Goal: Find specific page/section: Find specific page/section

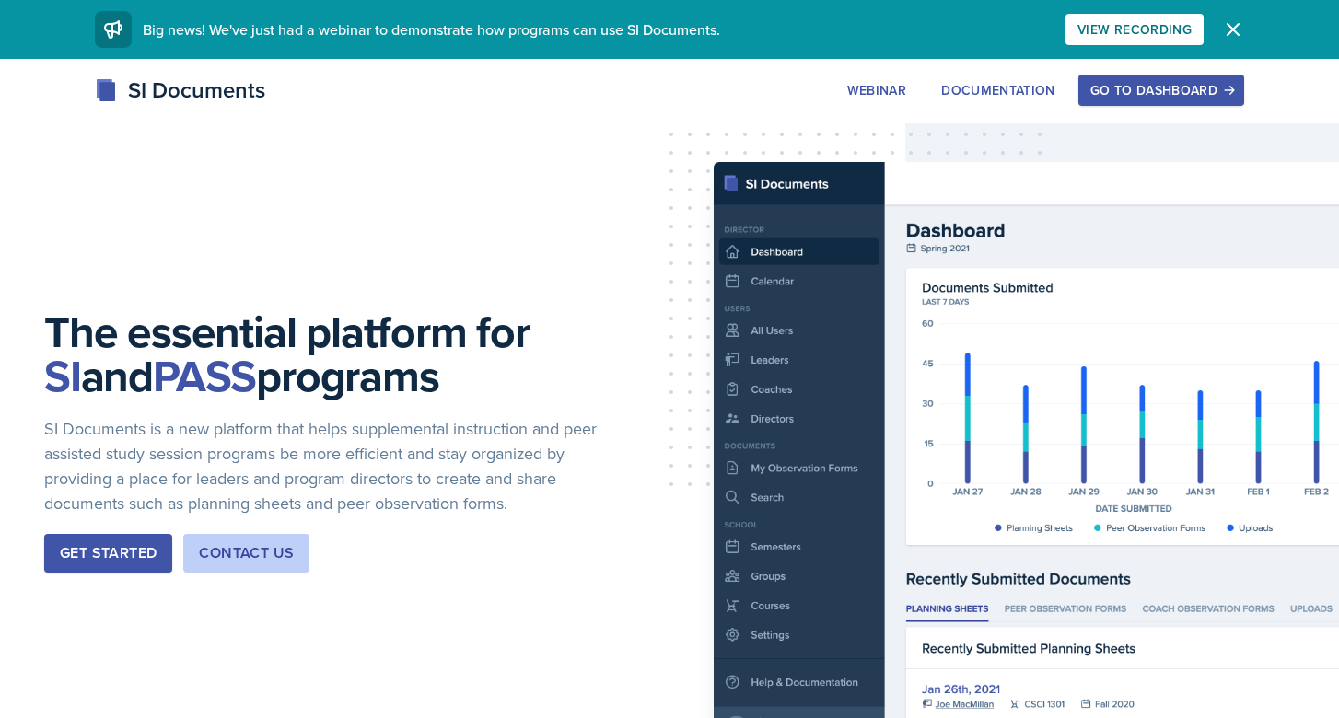
click at [1127, 83] on div "Go to Dashboard" at bounding box center [1161, 90] width 142 height 15
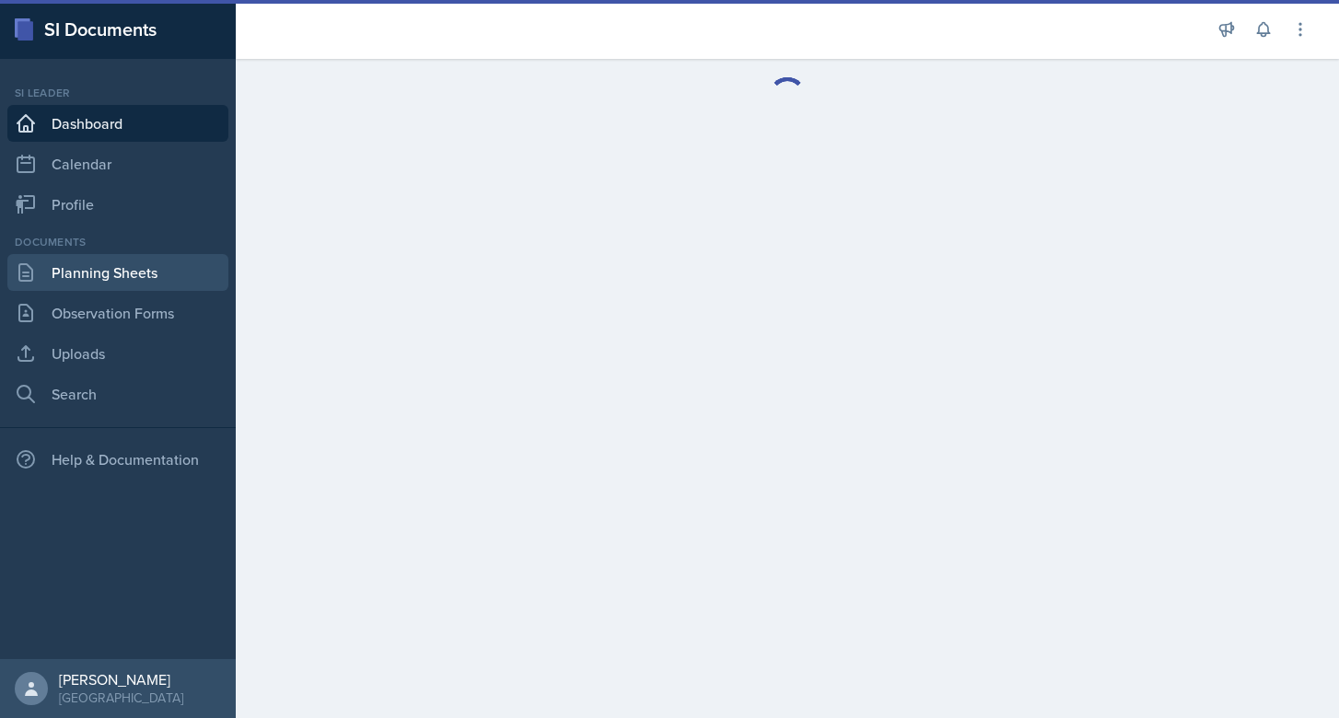
click at [162, 274] on link "Planning Sheets" at bounding box center [117, 272] width 221 height 37
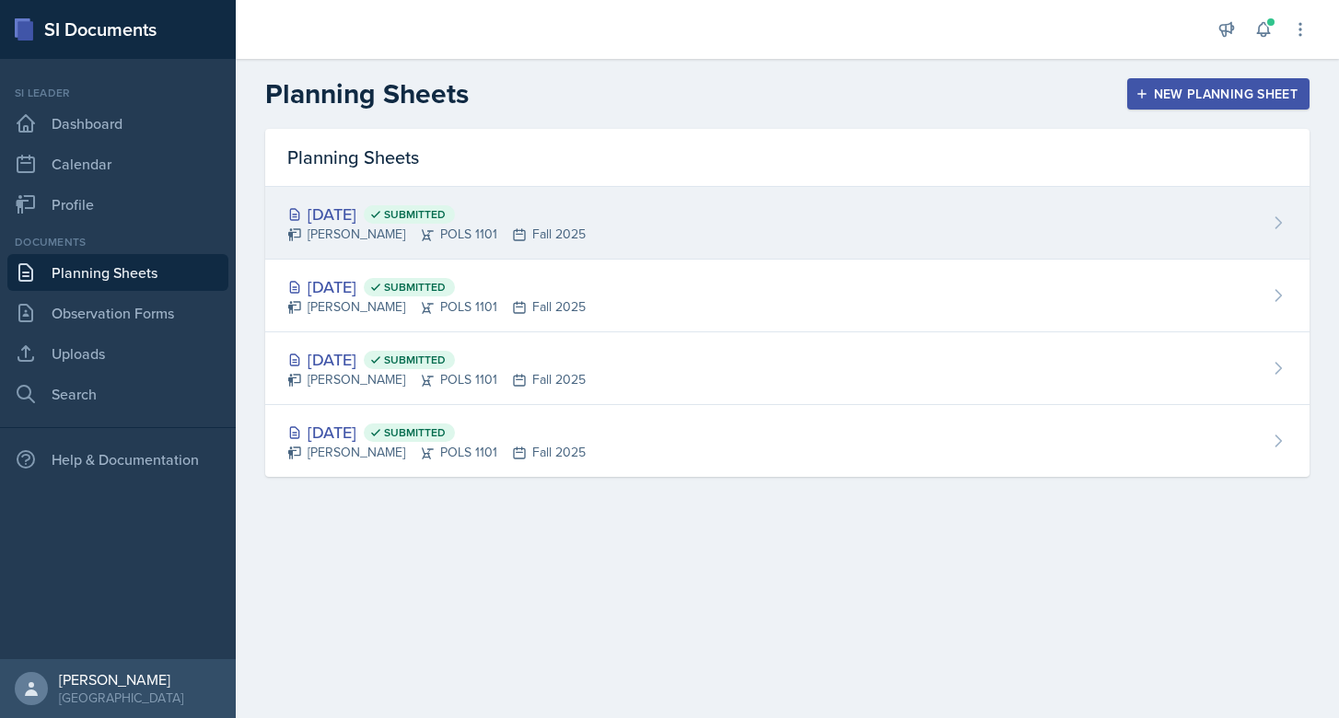
click at [351, 226] on div "[PERSON_NAME] POLS 1101 Fall 2025" at bounding box center [436, 234] width 298 height 19
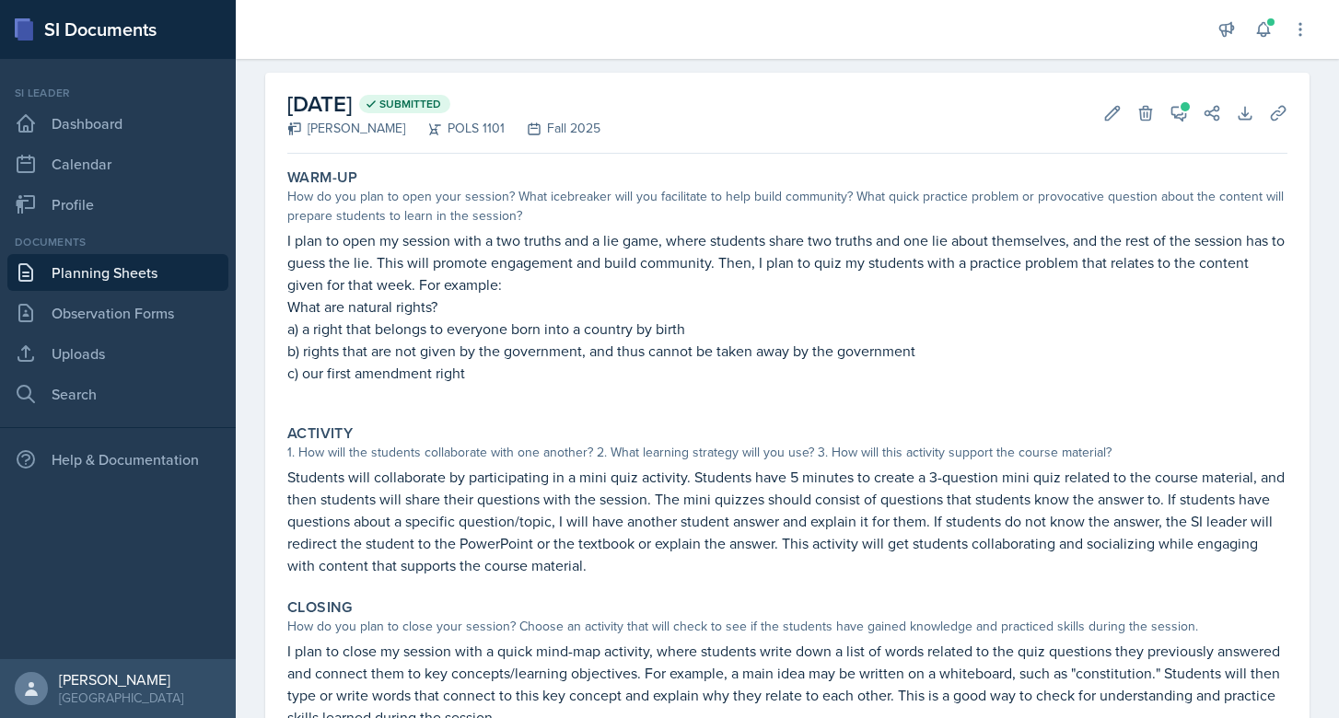
scroll to position [71, 0]
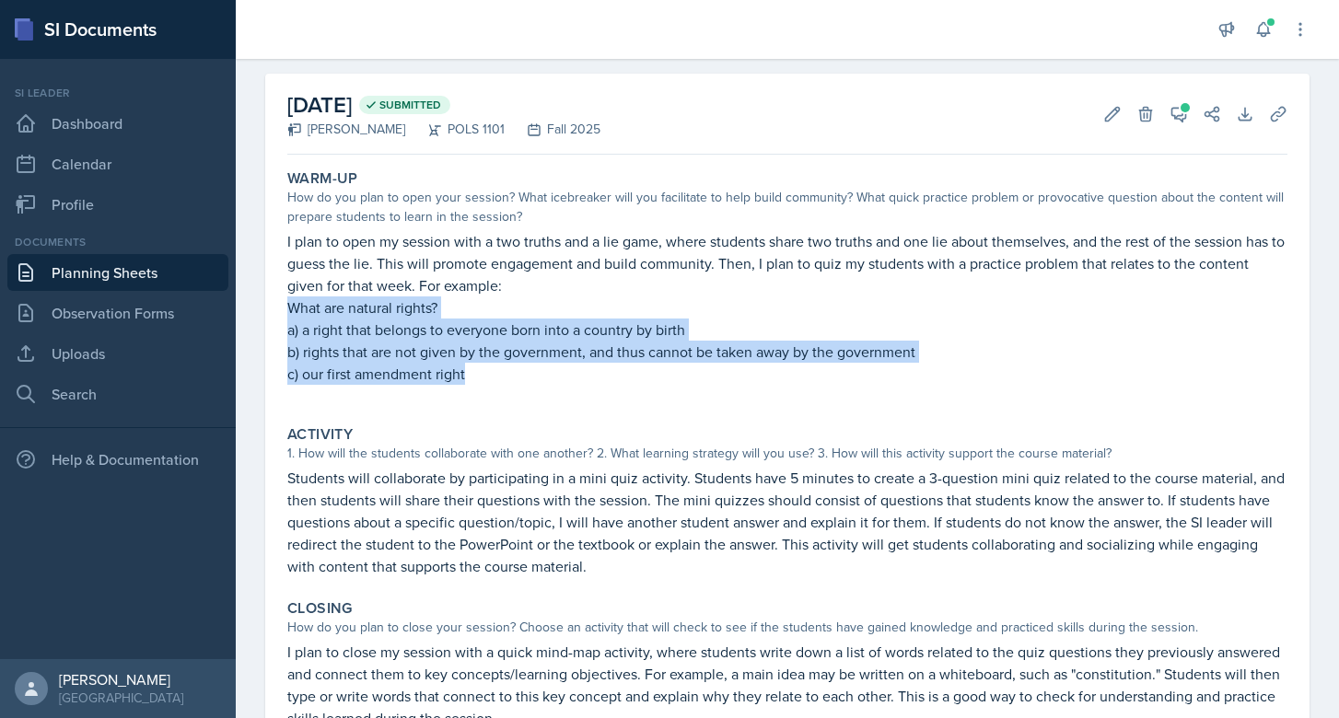
drag, startPoint x: 483, startPoint y: 375, endPoint x: 285, endPoint y: 314, distance: 207.1
click at [285, 314] on div "Warm-Up How do you plan to open your session? What icebreaker will you facilita…" at bounding box center [787, 286] width 1015 height 249
copy div "What are natural rights? a) a right that belongs to everyone born into a countr…"
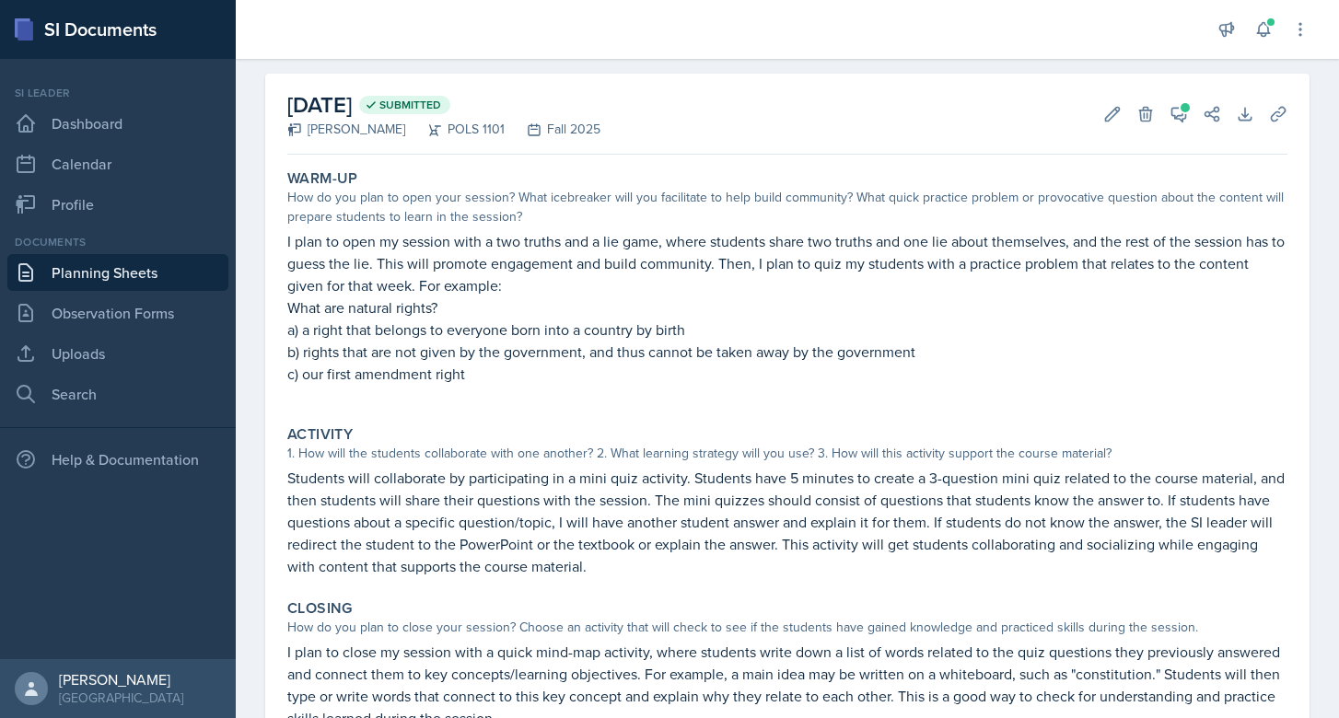
click at [498, 396] on p at bounding box center [787, 394] width 1000 height 18
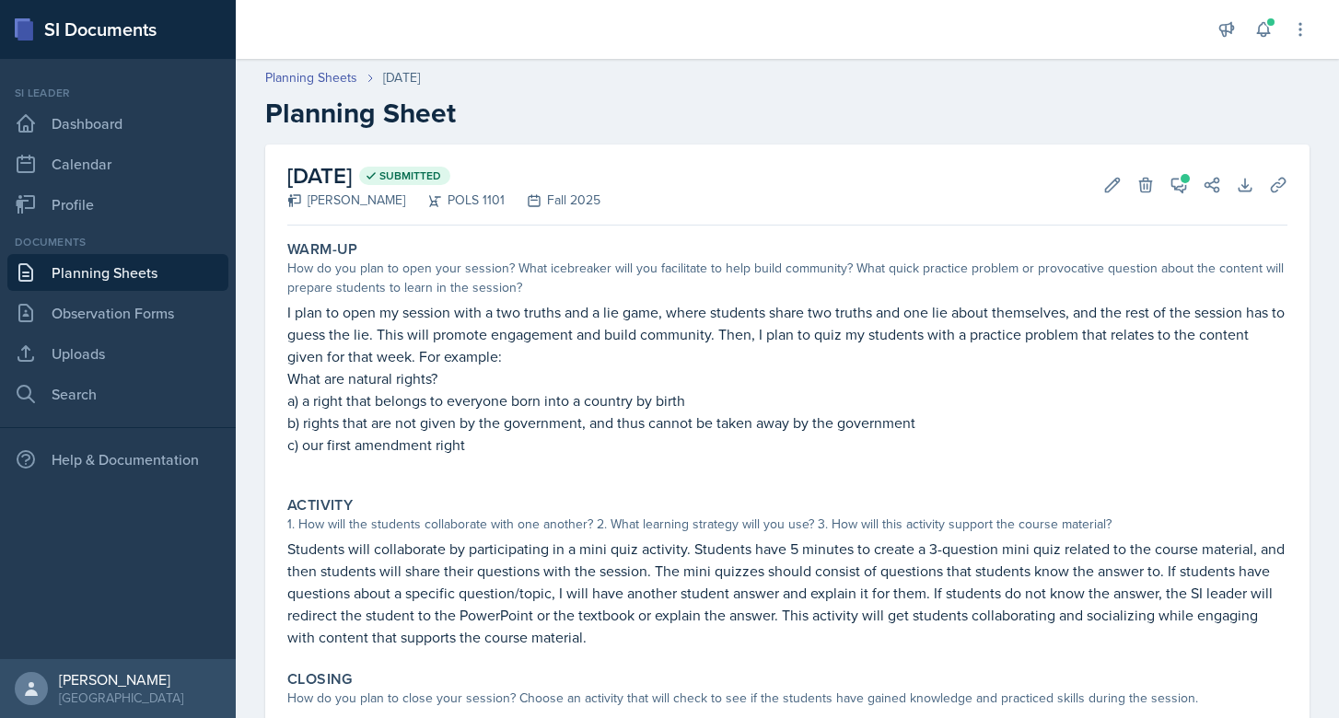
scroll to position [0, 0]
click at [1172, 176] on icon at bounding box center [1178, 185] width 18 height 18
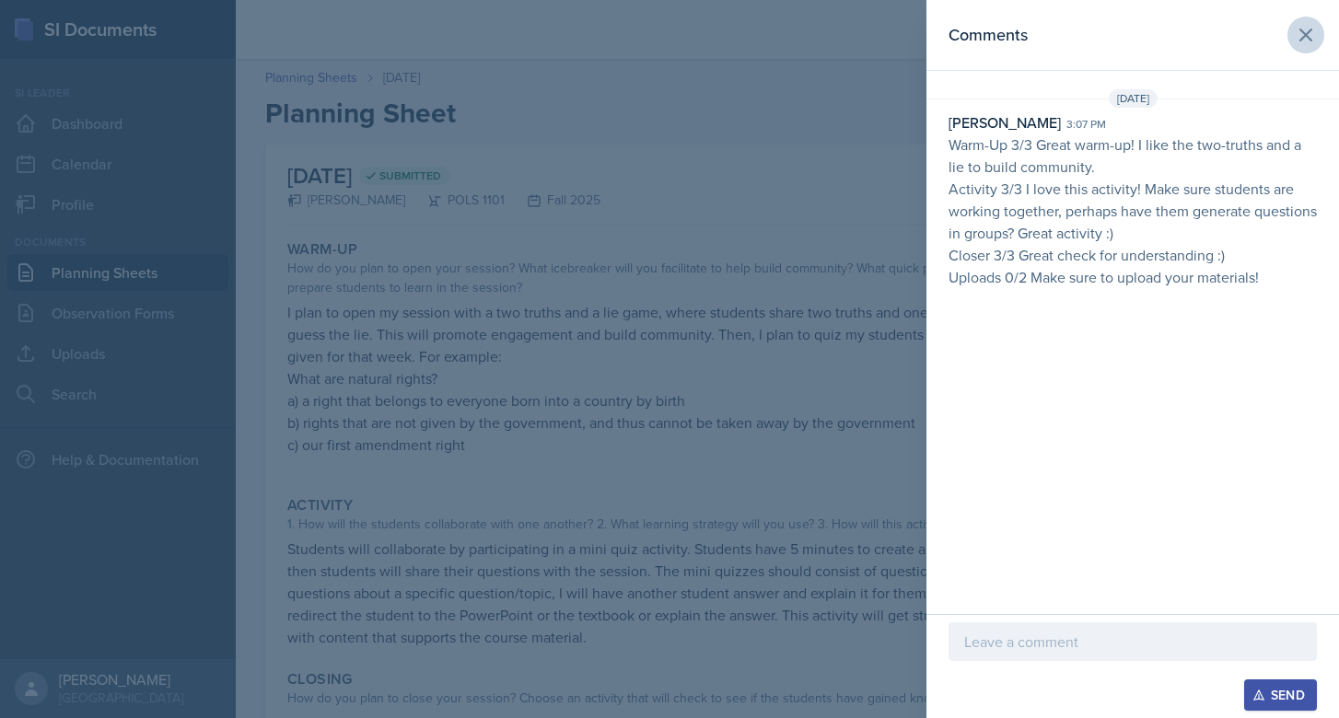
click at [1299, 35] on icon at bounding box center [1306, 35] width 22 height 22
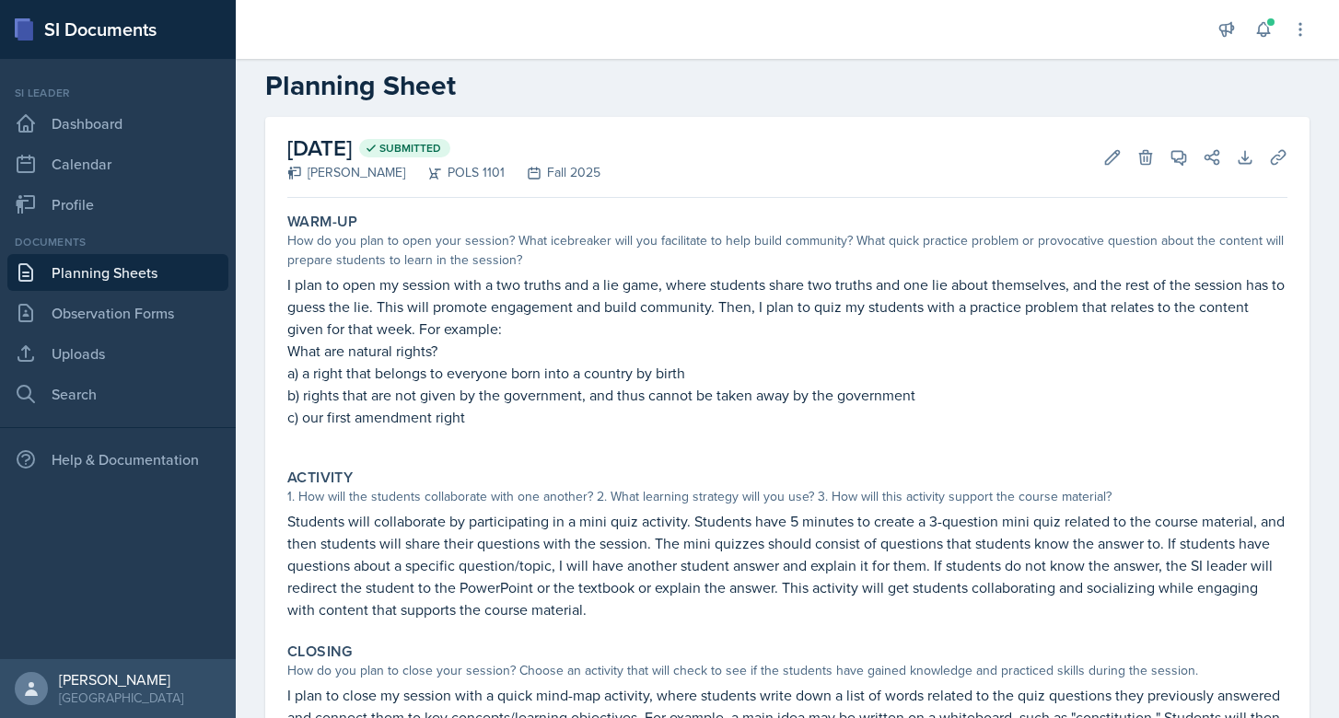
scroll to position [47, 0]
